Goal: Transaction & Acquisition: Purchase product/service

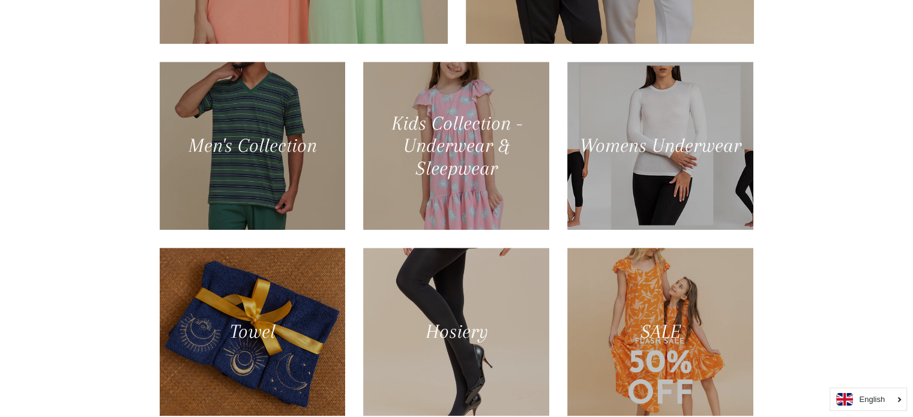
scroll to position [693, 0]
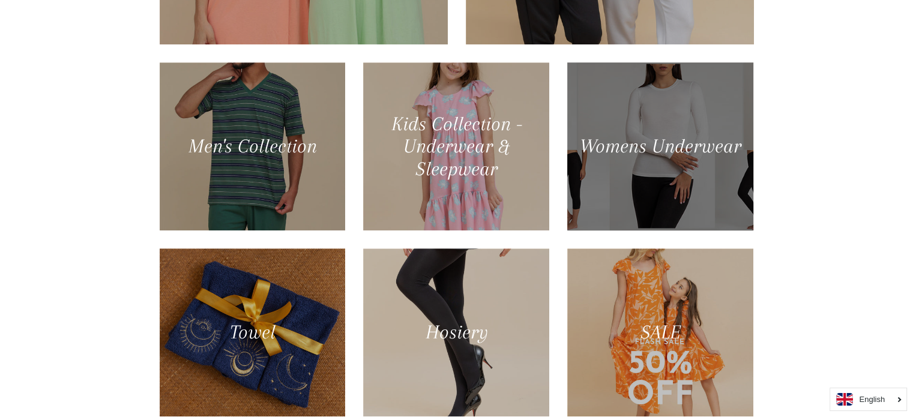
click at [718, 73] on div at bounding box center [661, 146] width 192 height 173
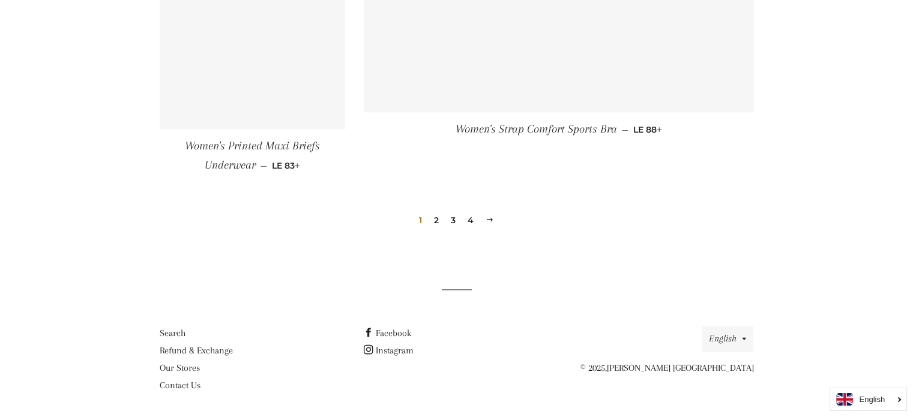
scroll to position [1822, 0]
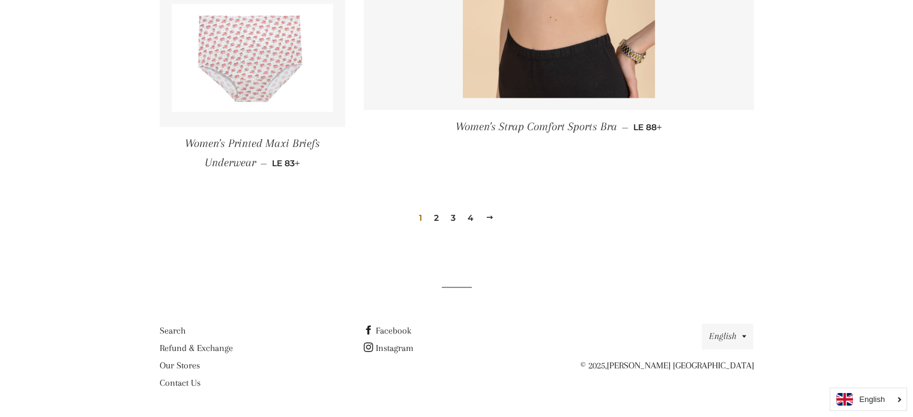
click at [434, 217] on link "2" at bounding box center [436, 218] width 14 height 18
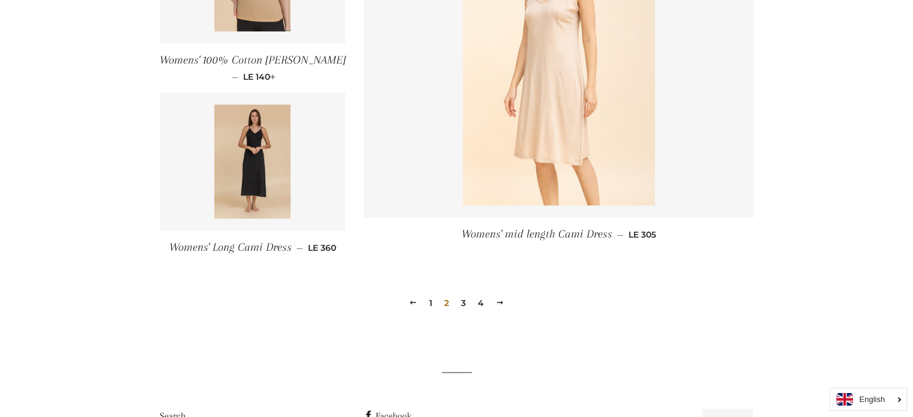
scroll to position [1749, 0]
click at [466, 298] on link "3" at bounding box center [463, 303] width 14 height 18
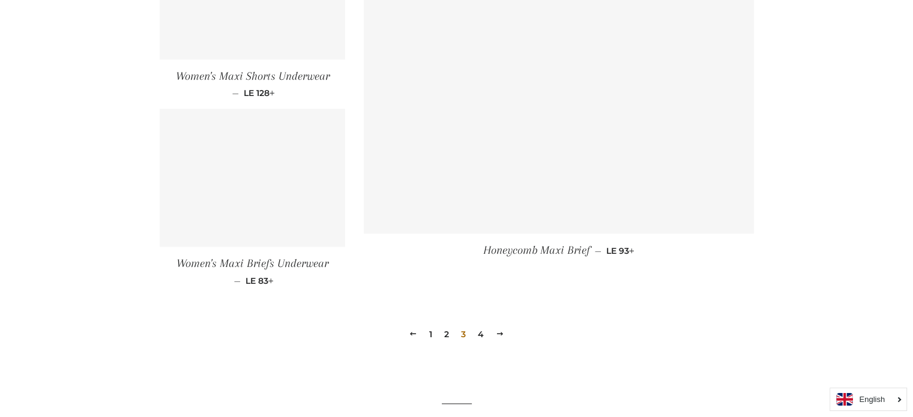
scroll to position [1662, 0]
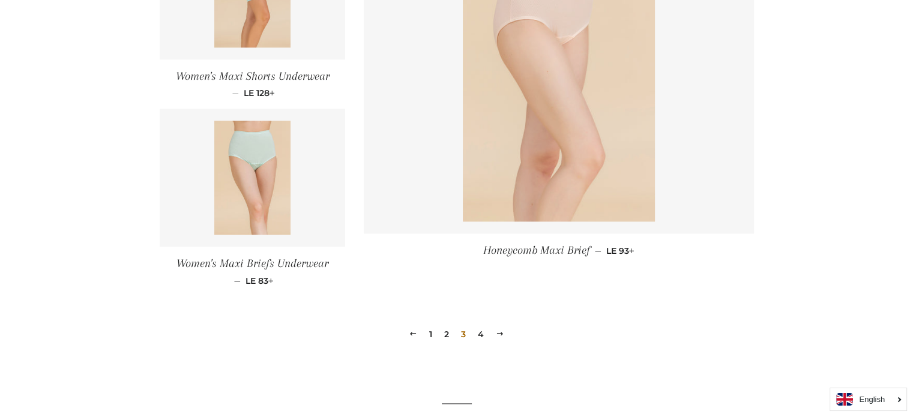
click at [540, 183] on img at bounding box center [559, 77] width 192 height 288
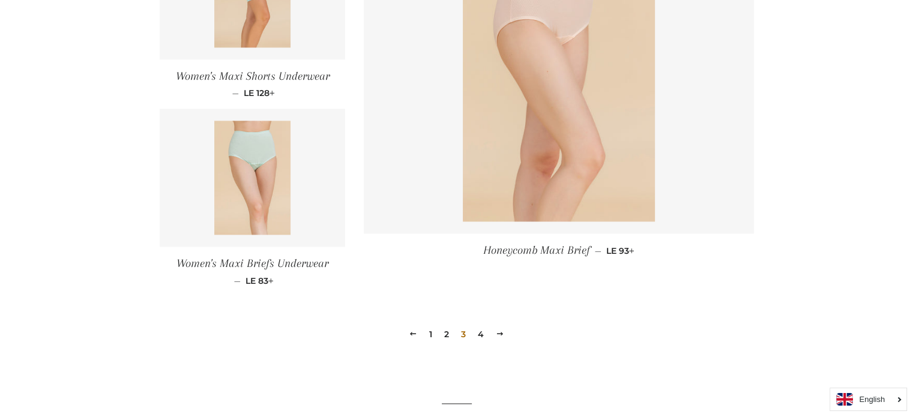
click at [483, 338] on link "4" at bounding box center [481, 334] width 16 height 18
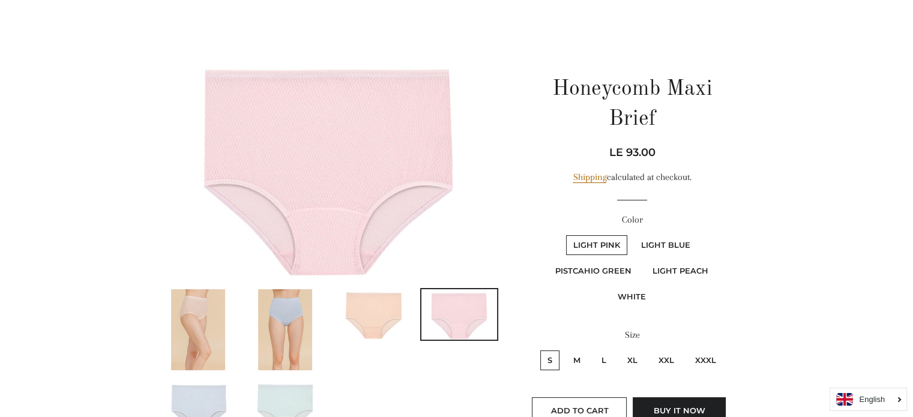
scroll to position [77, 0]
click at [387, 319] on img at bounding box center [372, 314] width 76 height 50
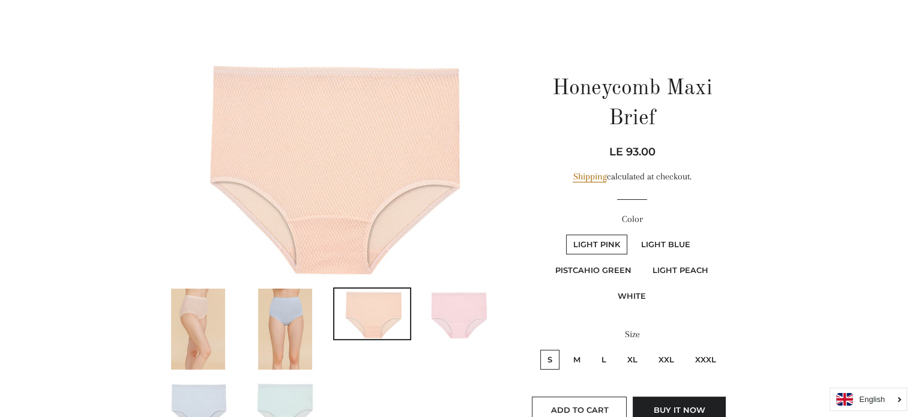
click at [289, 336] on img at bounding box center [285, 329] width 54 height 81
